Goal: Information Seeking & Learning: Learn about a topic

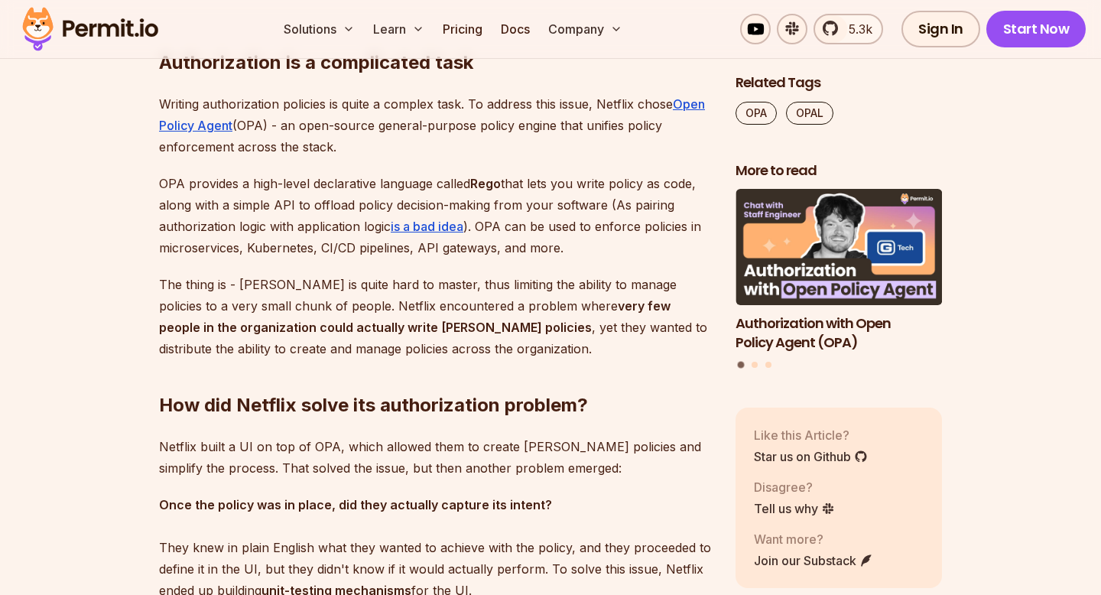
scroll to position [1974, 0]
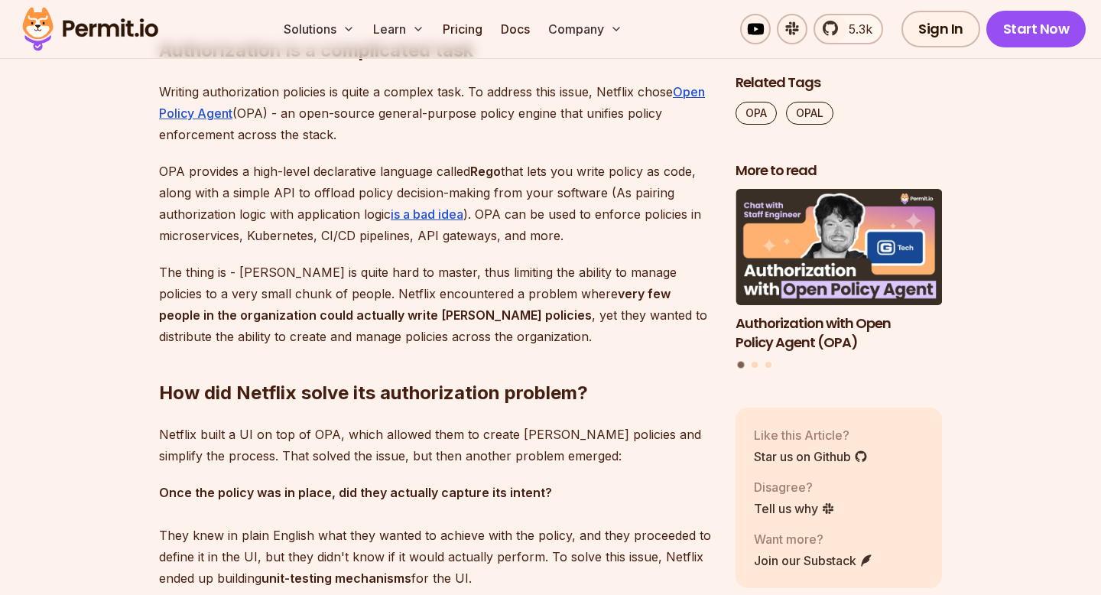
click at [458, 119] on p "Writing authorization policies is quite a complex task. To address this issue, …" at bounding box center [435, 113] width 552 height 64
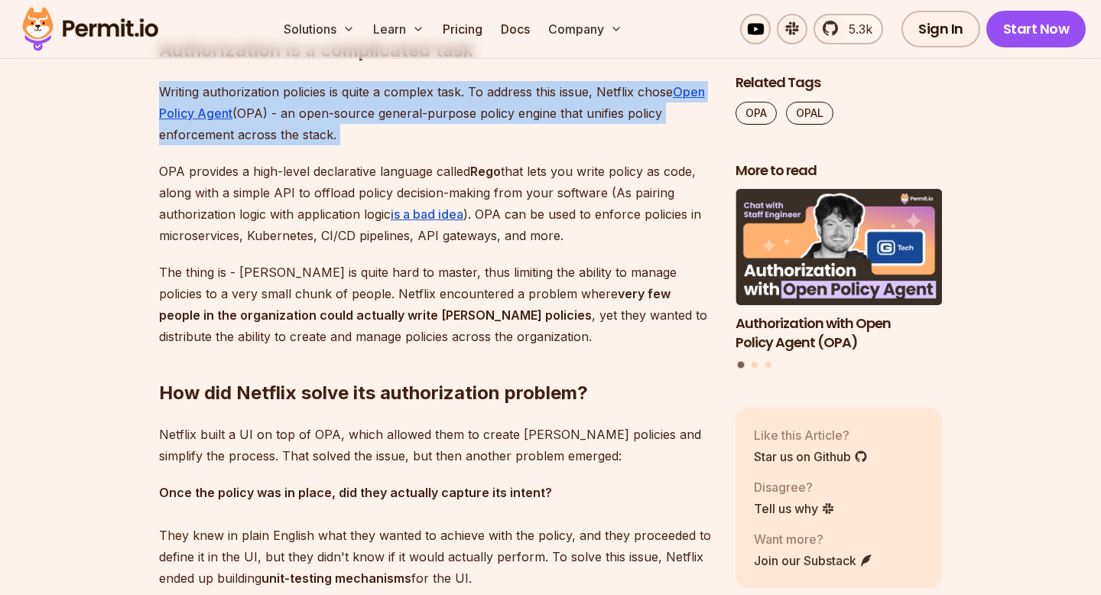
click at [485, 119] on p "Writing authorization policies is quite a complex task. To address this issue, …" at bounding box center [435, 113] width 552 height 64
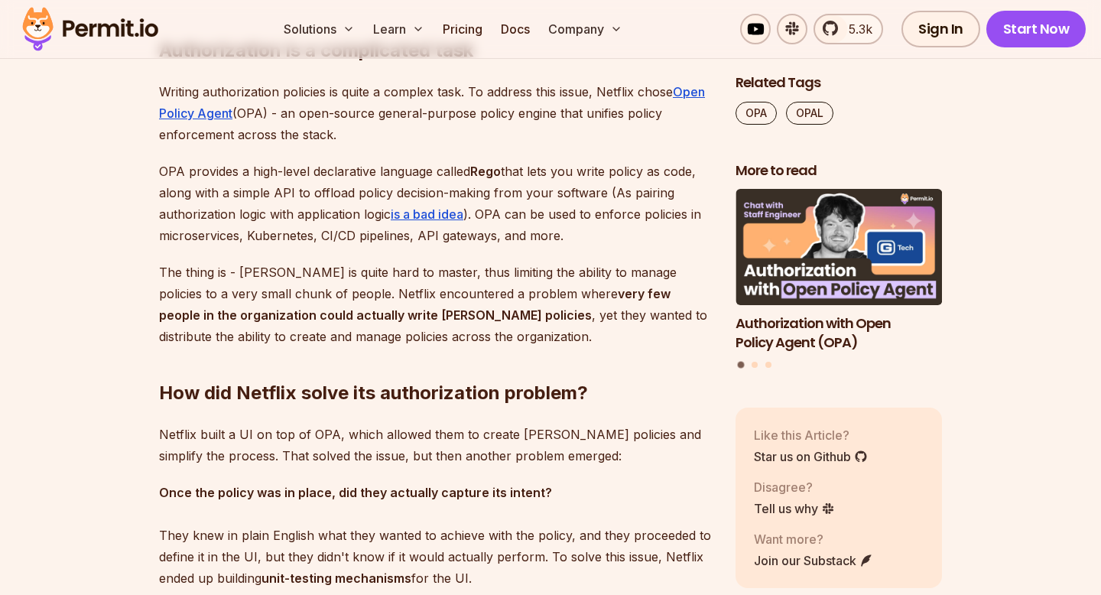
click at [485, 119] on p "Writing authorization policies is quite a complex task. To address this issue, …" at bounding box center [435, 113] width 552 height 64
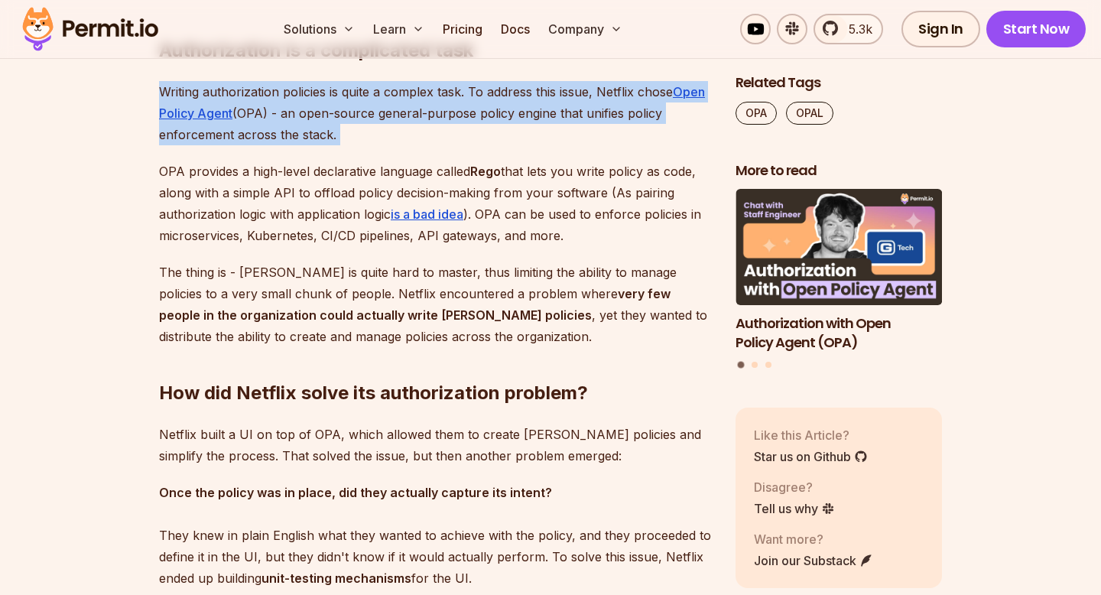
click at [485, 119] on p "Writing authorization policies is quite a complex task. To address this issue, …" at bounding box center [435, 113] width 552 height 64
click at [447, 123] on p "Writing authorization policies is quite a complex task. To address this issue, …" at bounding box center [435, 113] width 552 height 64
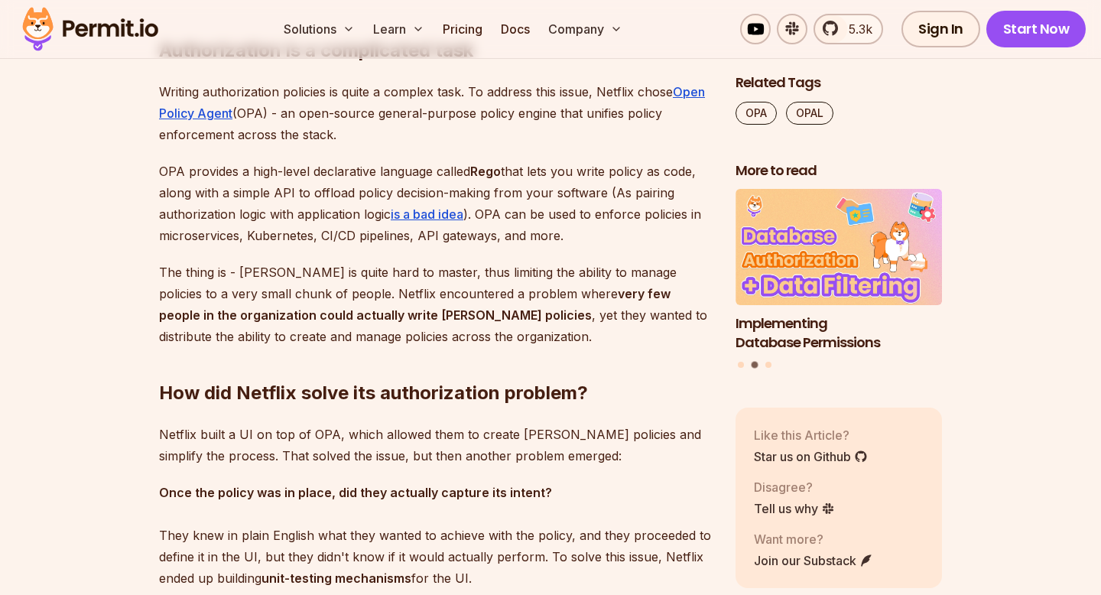
click at [496, 164] on strong "Rego" at bounding box center [485, 171] width 31 height 15
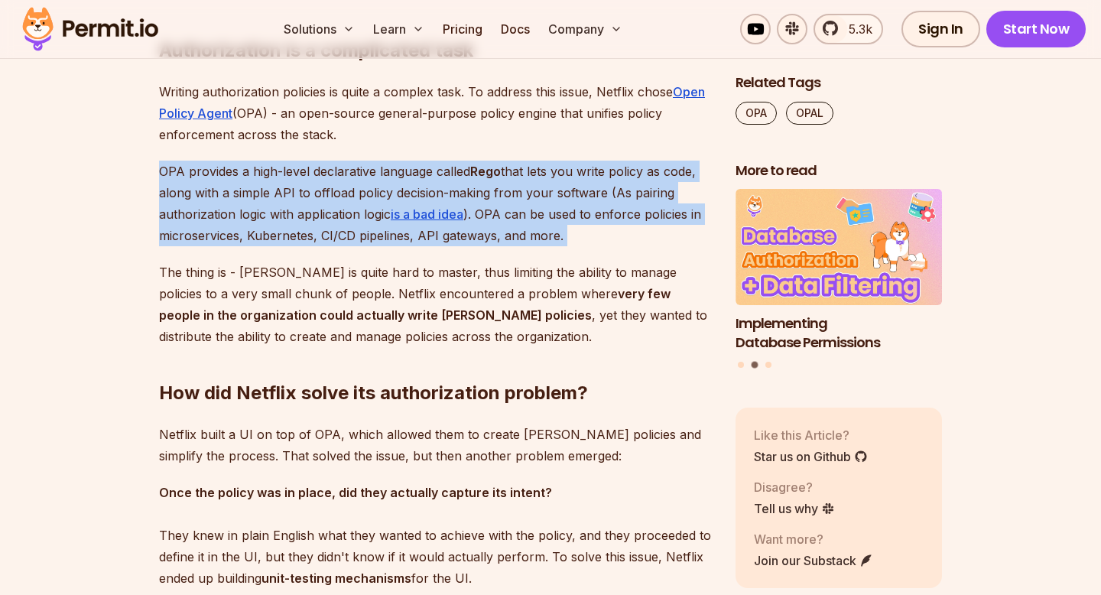
click at [496, 164] on strong "Rego" at bounding box center [485, 171] width 31 height 15
click at [548, 171] on p "OPA provides a high-level declarative language called [PERSON_NAME] that lets y…" at bounding box center [435, 204] width 552 height 86
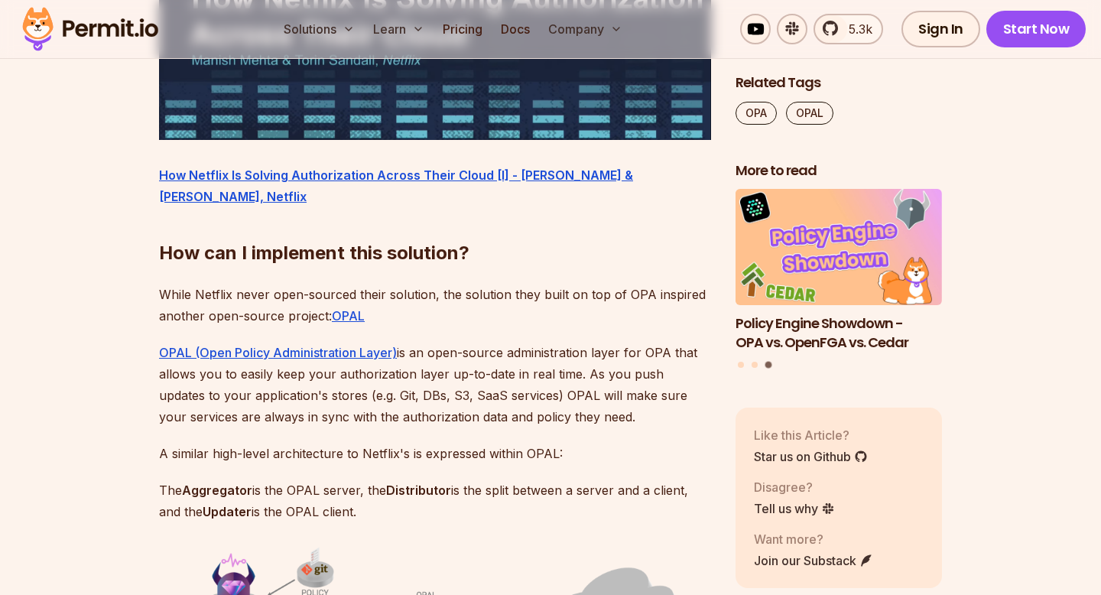
scroll to position [3002, 0]
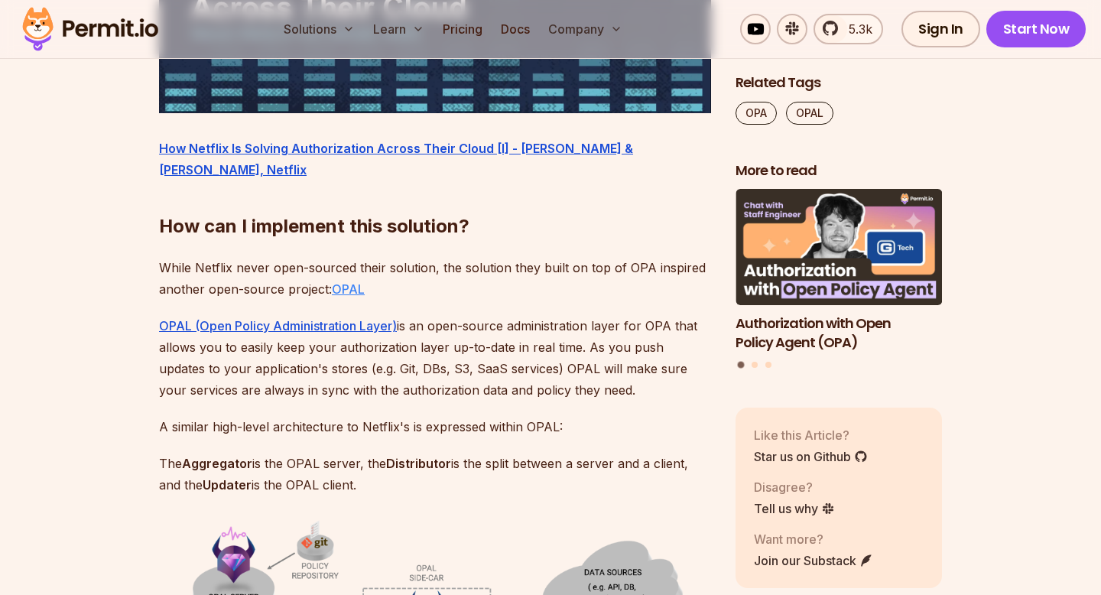
click at [347, 291] on u "OPAL" at bounding box center [348, 288] width 33 height 15
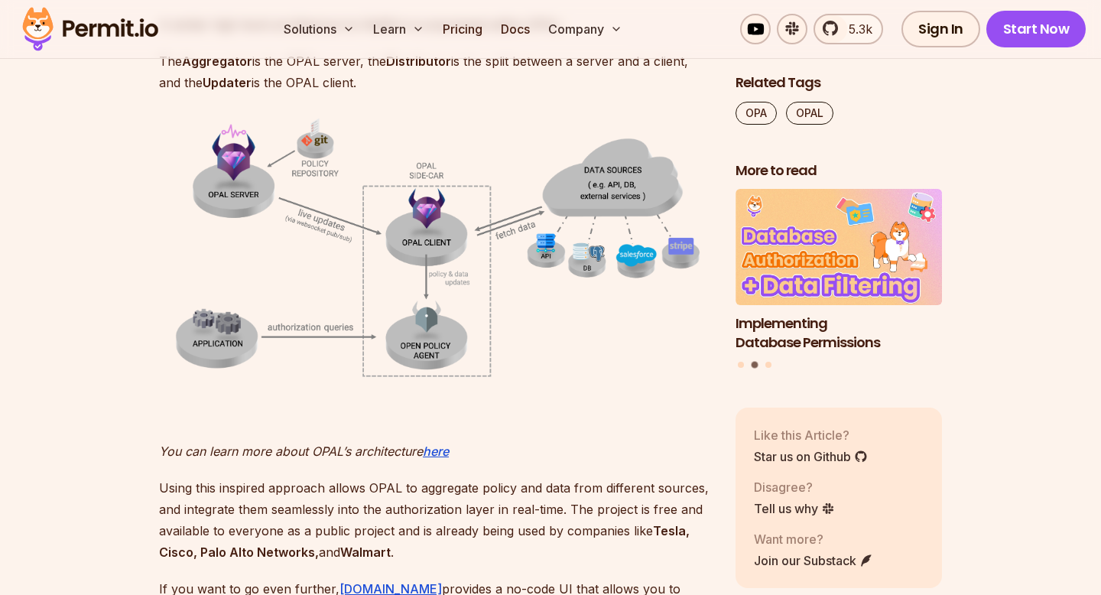
scroll to position [3444, 0]
